Goal: Find specific page/section: Find specific page/section

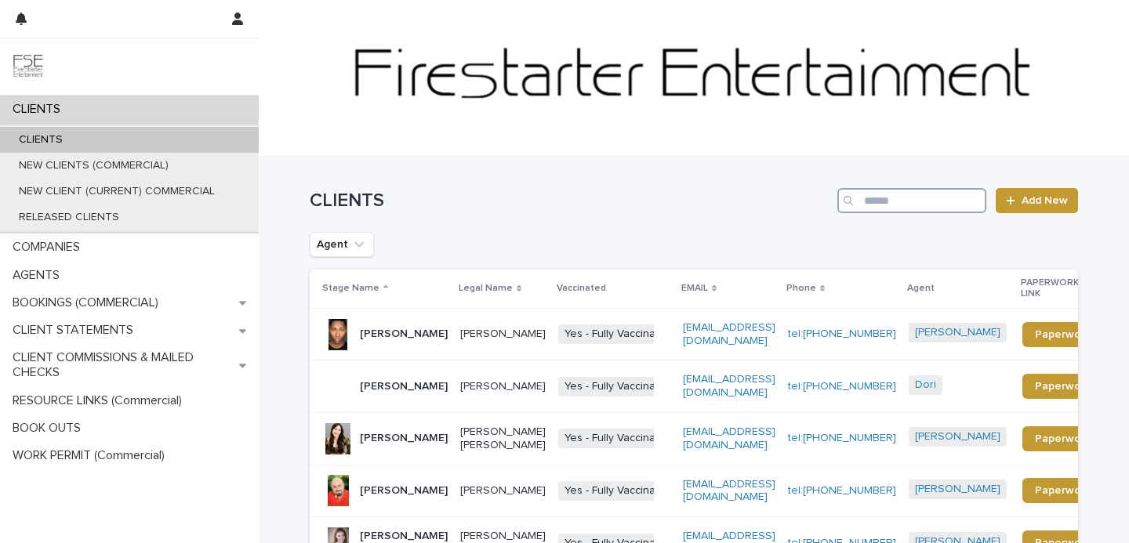
click at [939, 199] on input "Search" at bounding box center [911, 200] width 149 height 25
type input "**********"
